Goal: Transaction & Acquisition: Purchase product/service

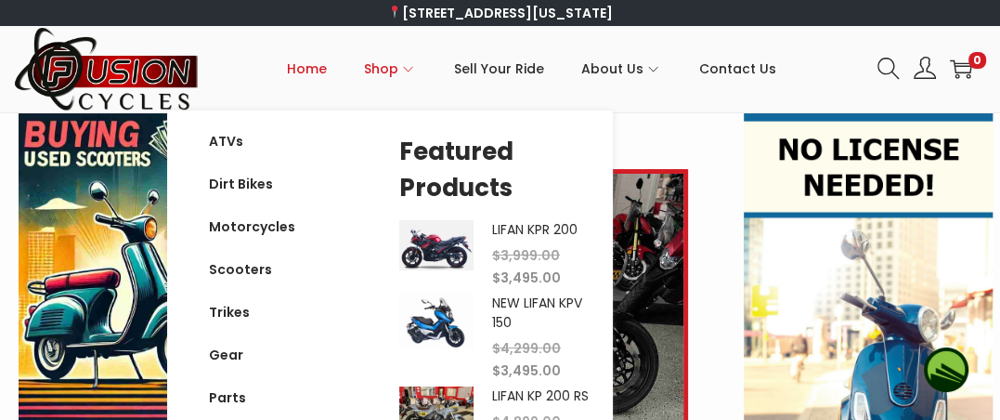
click at [407, 68] on icon "Primary navigation" at bounding box center [408, 69] width 10 height 10
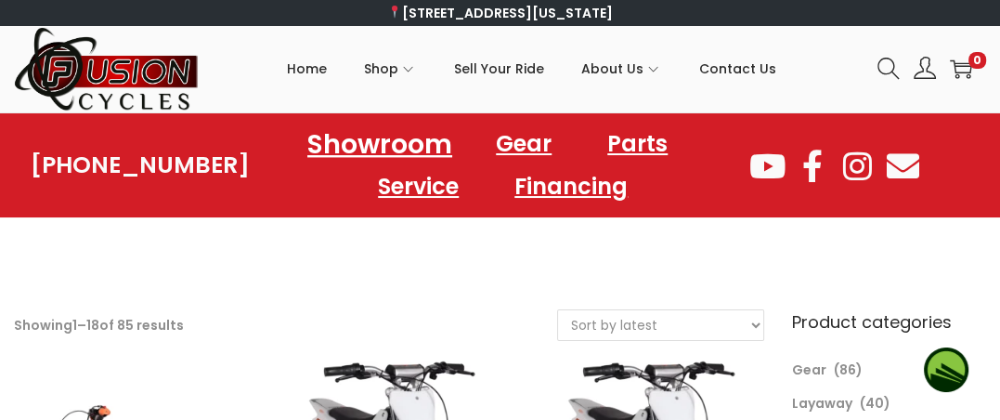
click at [382, 145] on link "Showroom" at bounding box center [379, 143] width 189 height 51
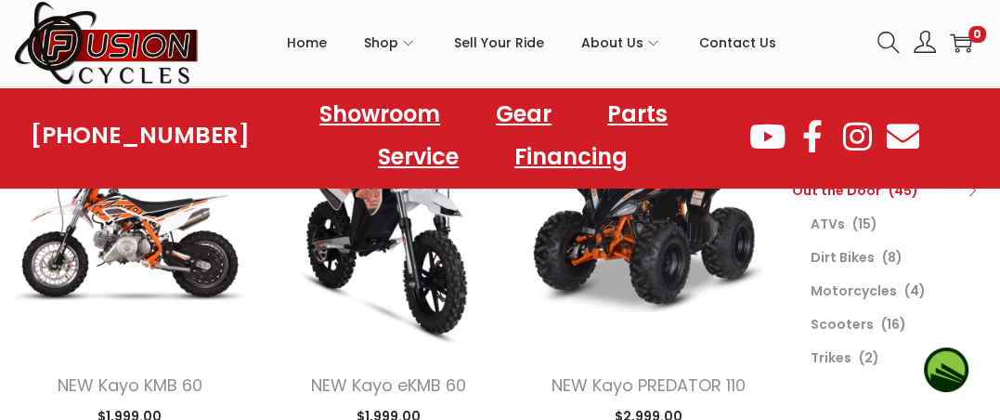
scroll to position [278, 0]
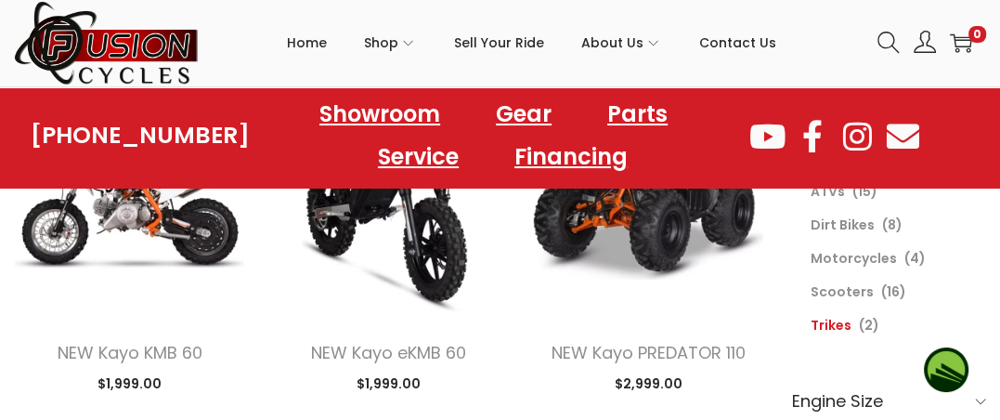
click at [833, 325] on link "Trikes" at bounding box center [830, 325] width 41 height 19
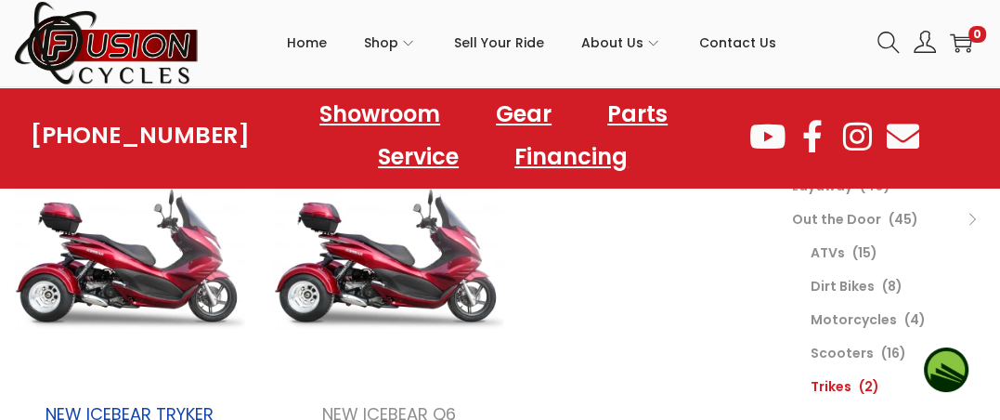
scroll to position [186, 0]
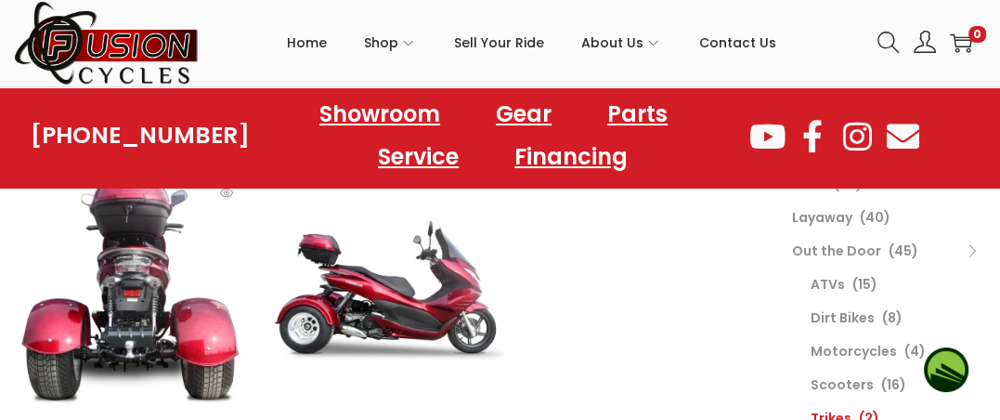
click at [206, 382] on img at bounding box center [129, 289] width 231 height 231
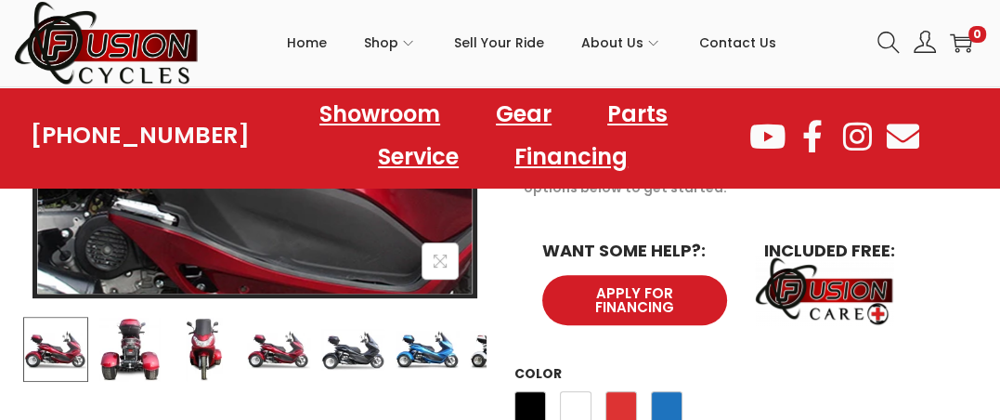
scroll to position [557, 0]
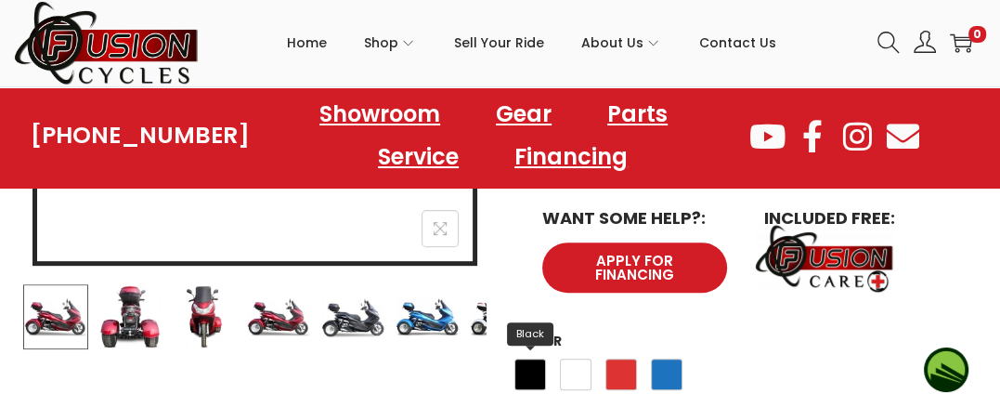
click at [531, 358] on span "Black" at bounding box center [530, 374] width 32 height 32
